Goal: Register for event/course

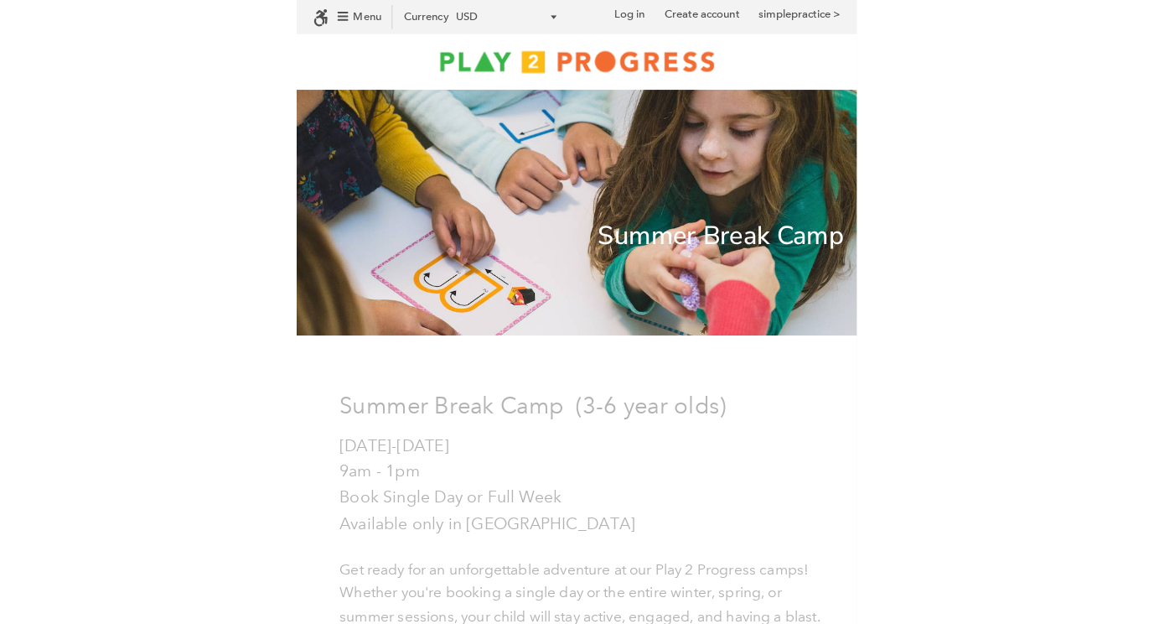
scroll to position [44, 1141]
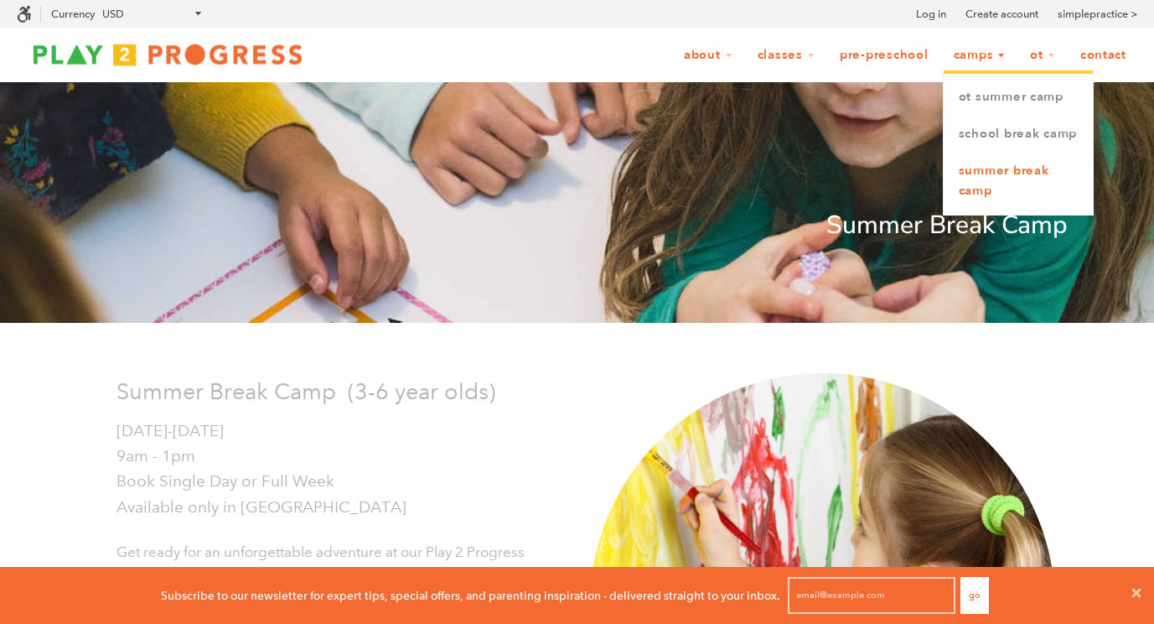
click at [548, 190] on link "Summer Break Camp" at bounding box center [1018, 181] width 149 height 57
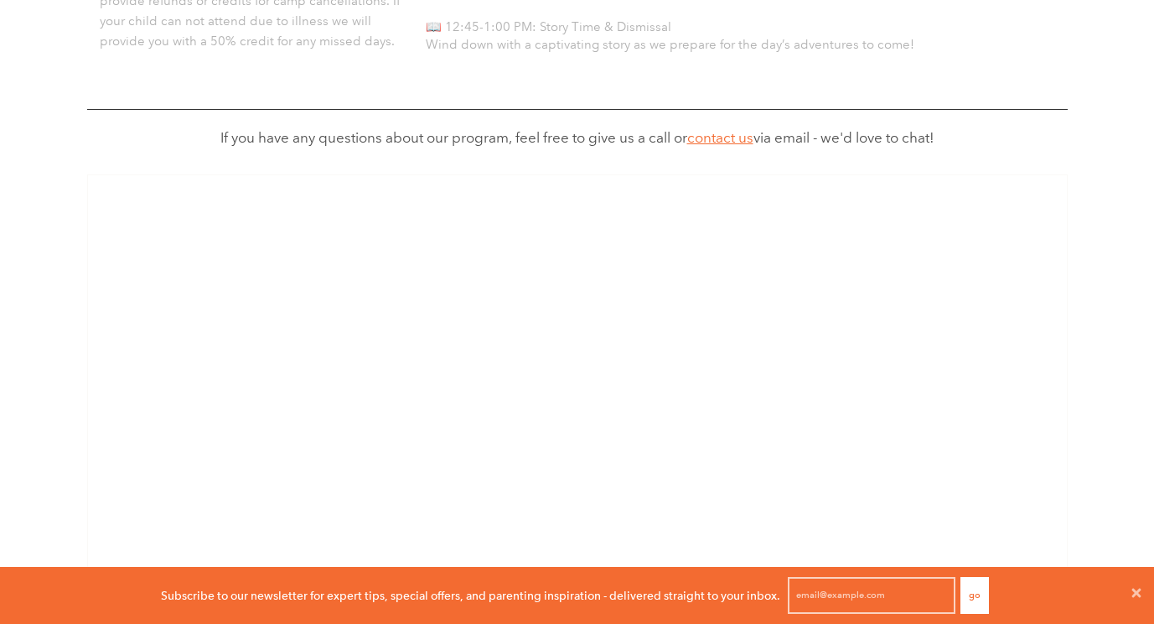
scroll to position [1410, 0]
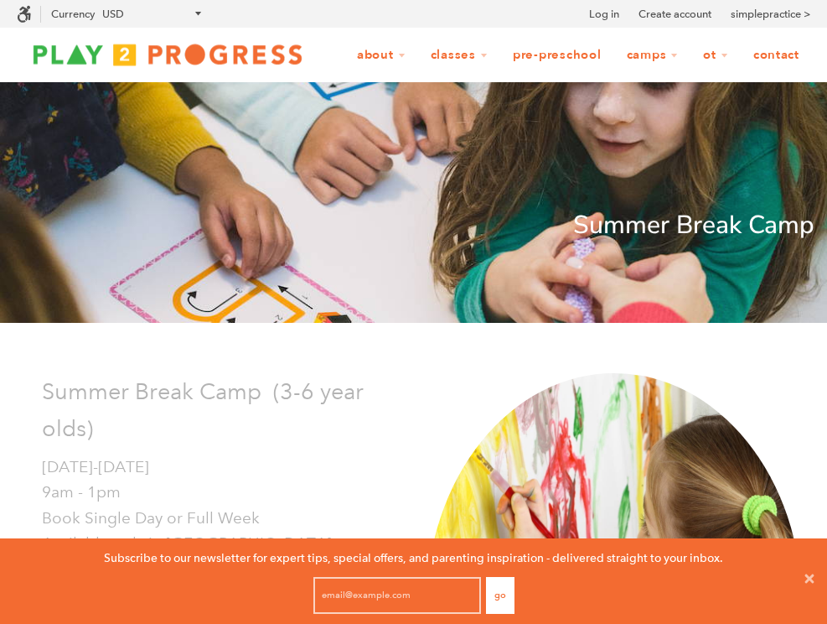
scroll to position [1, 13]
